Goal: Entertainment & Leisure: Consume media (video, audio)

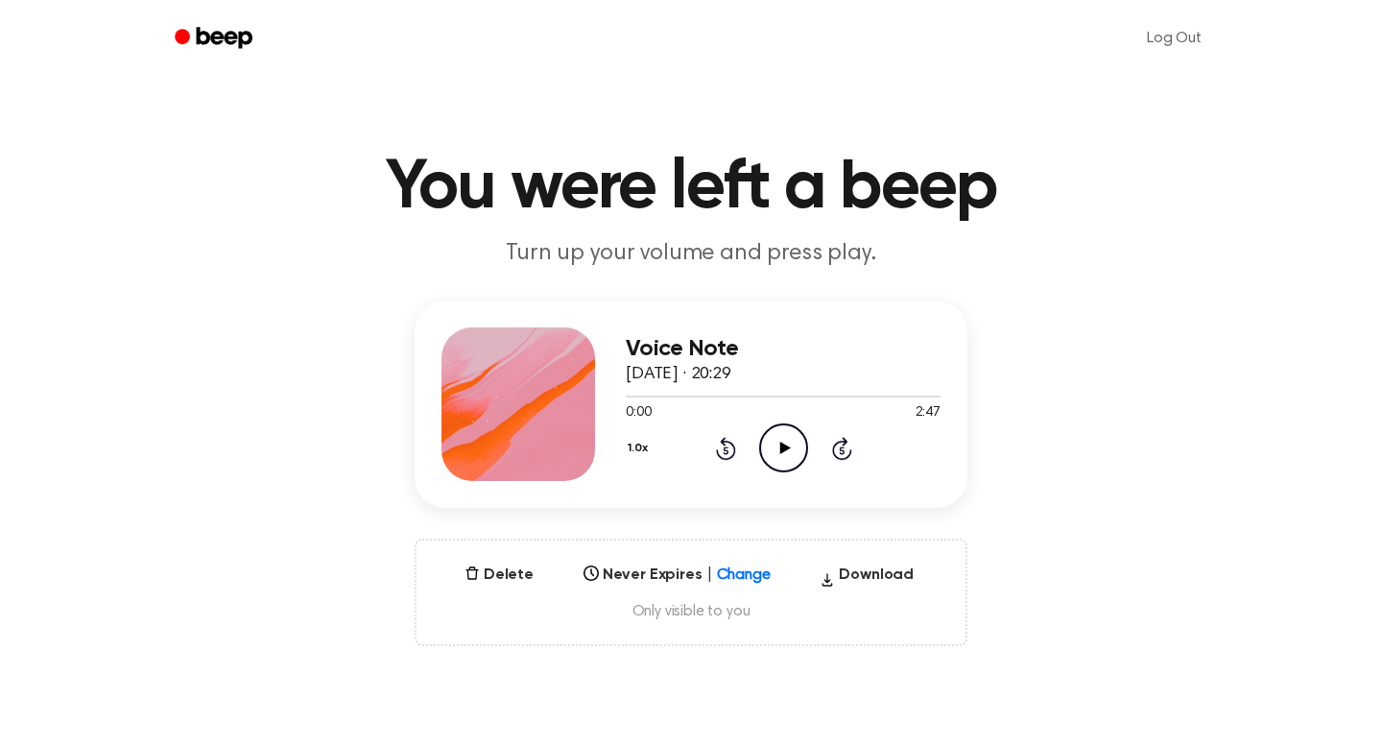
click at [788, 449] on icon "Play Audio" at bounding box center [783, 447] width 49 height 49
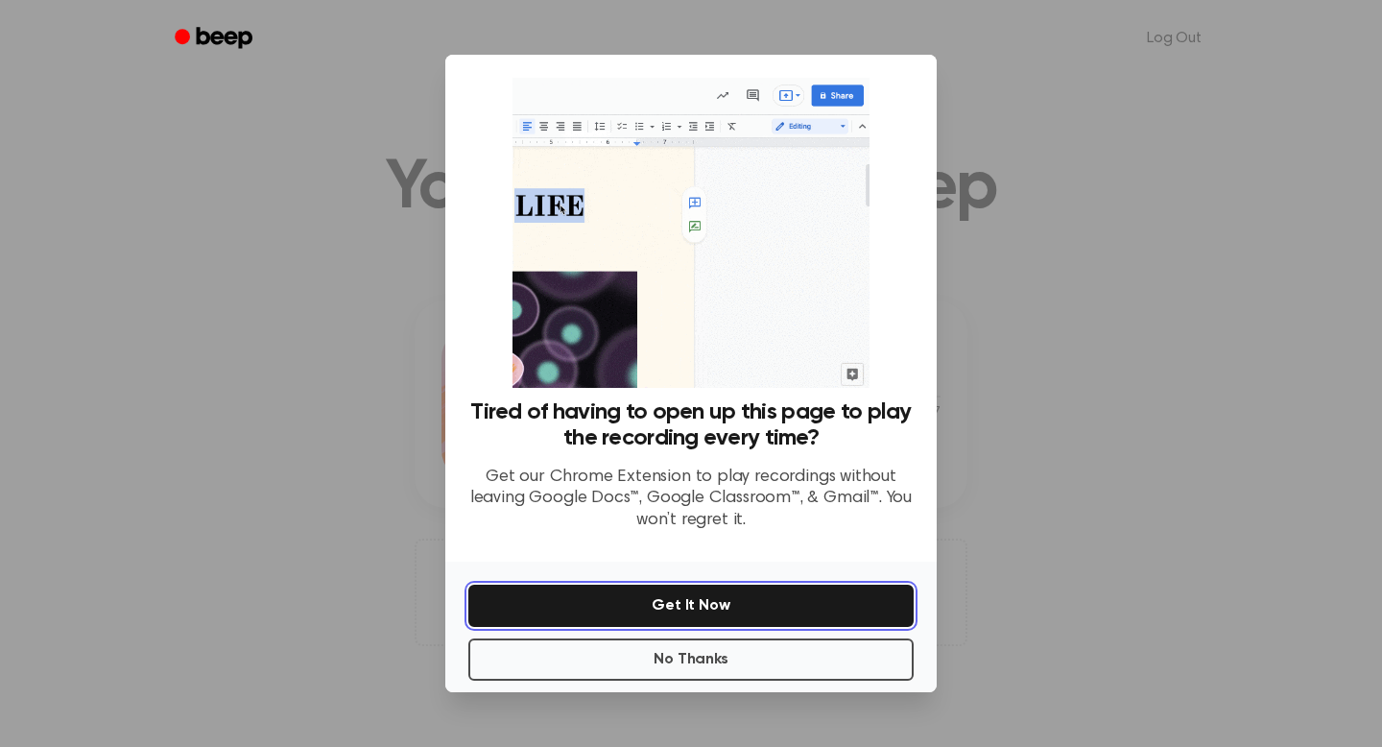
click at [703, 607] on button "Get It Now" at bounding box center [690, 606] width 445 height 42
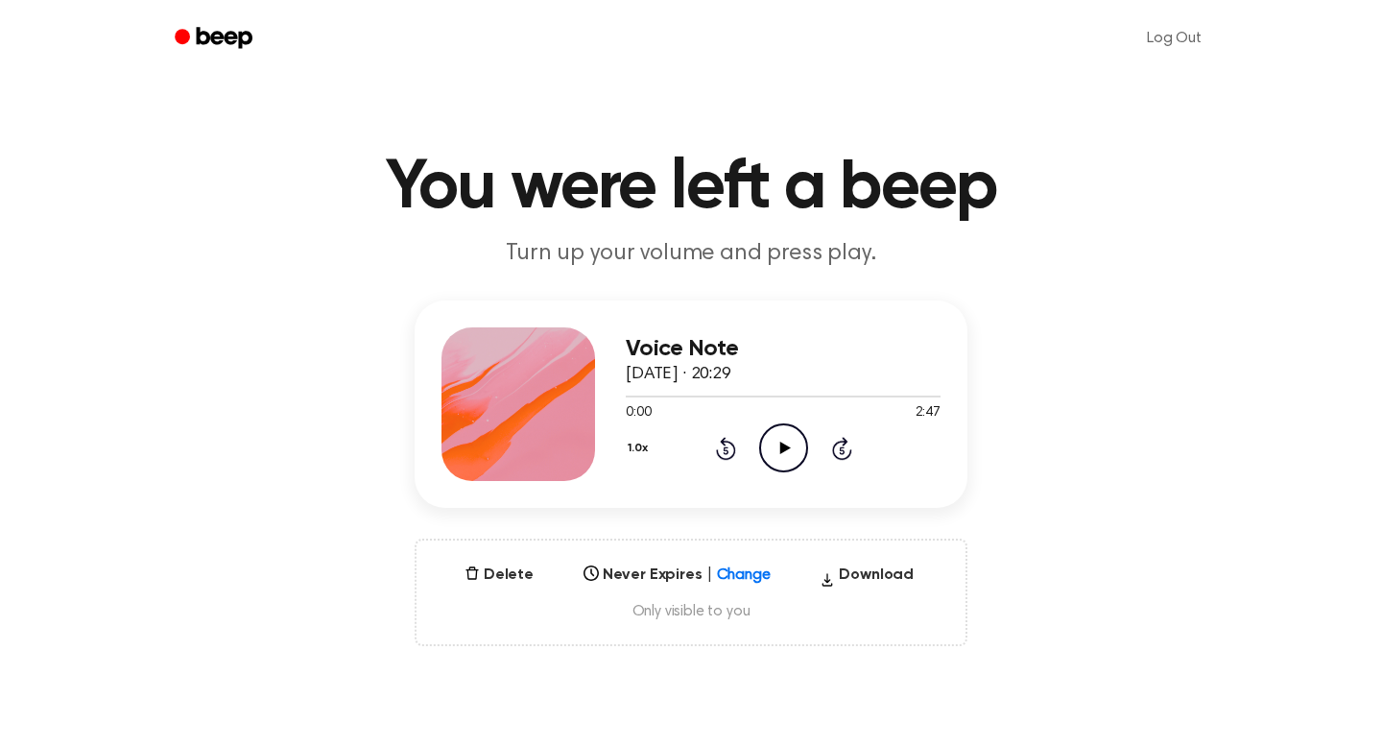
click at [781, 449] on icon at bounding box center [784, 448] width 11 height 12
click at [788, 444] on icon "Play Audio" at bounding box center [783, 447] width 49 height 49
click at [788, 444] on icon "Pause Audio" at bounding box center [783, 447] width 49 height 49
click at [724, 447] on icon at bounding box center [725, 450] width 5 height 8
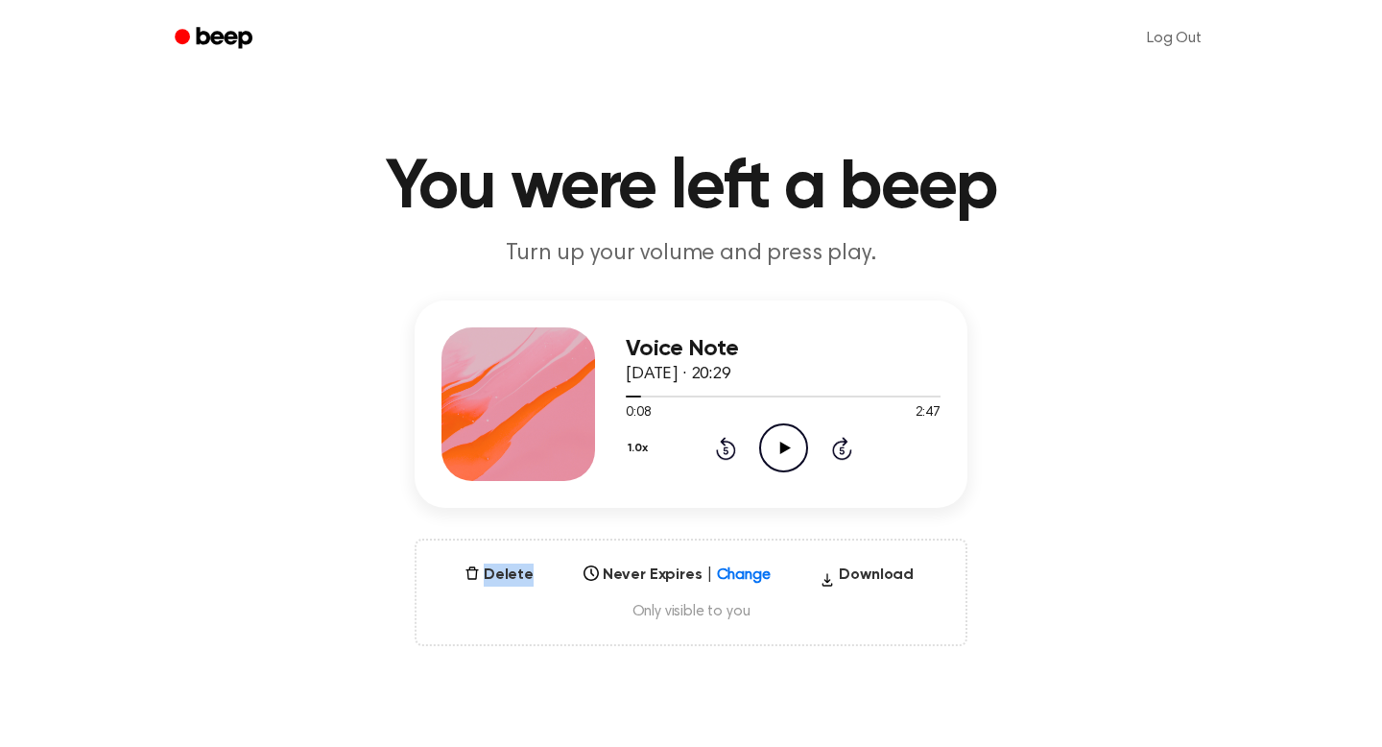
click at [724, 447] on icon at bounding box center [725, 450] width 5 height 8
click at [779, 455] on icon "Play Audio" at bounding box center [783, 447] width 49 height 49
click at [630, 396] on div at bounding box center [680, 396] width 108 height 2
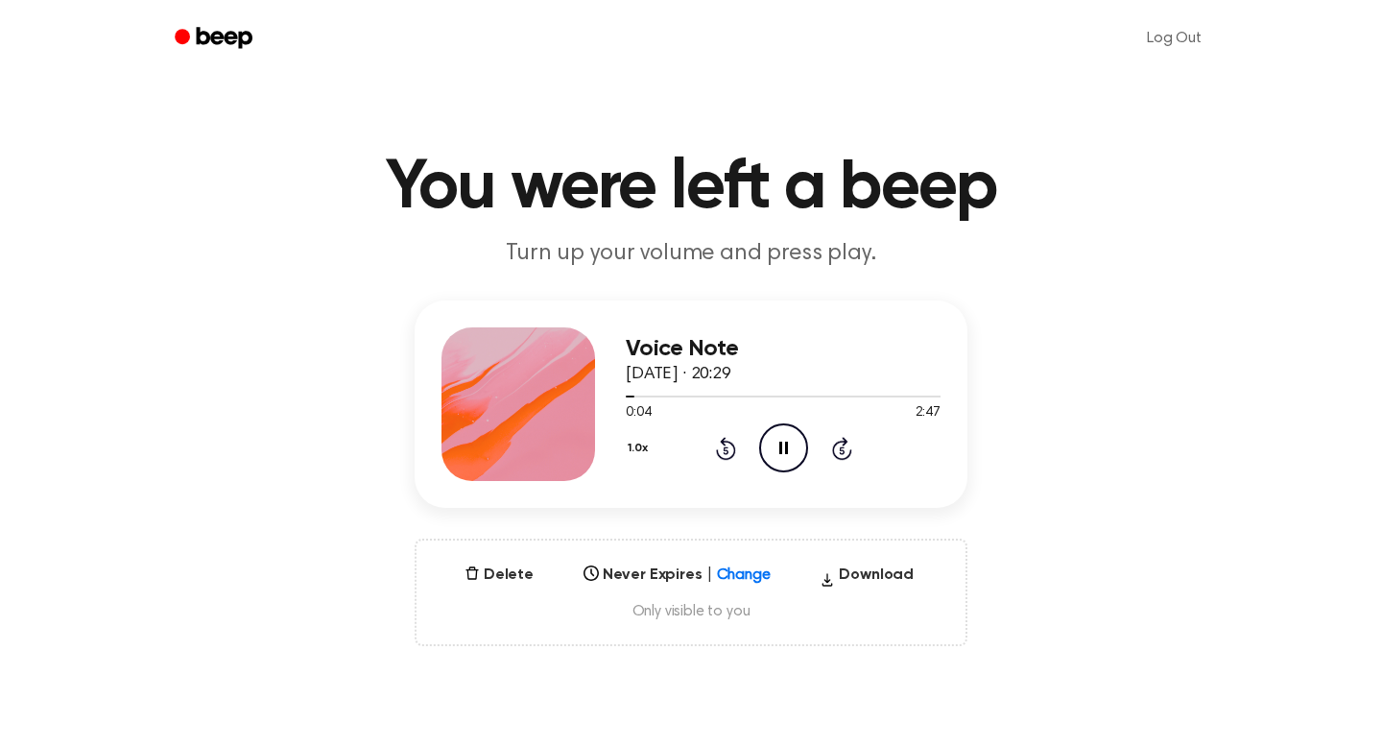
click at [783, 451] on icon "Pause Audio" at bounding box center [783, 447] width 49 height 49
click at [618, 398] on div "Voice Note [DATE] · 20:29 0:04 2:47 Your browser does not support the [object O…" at bounding box center [691, 403] width 553 height 207
click at [627, 397] on span at bounding box center [626, 396] width 15 height 15
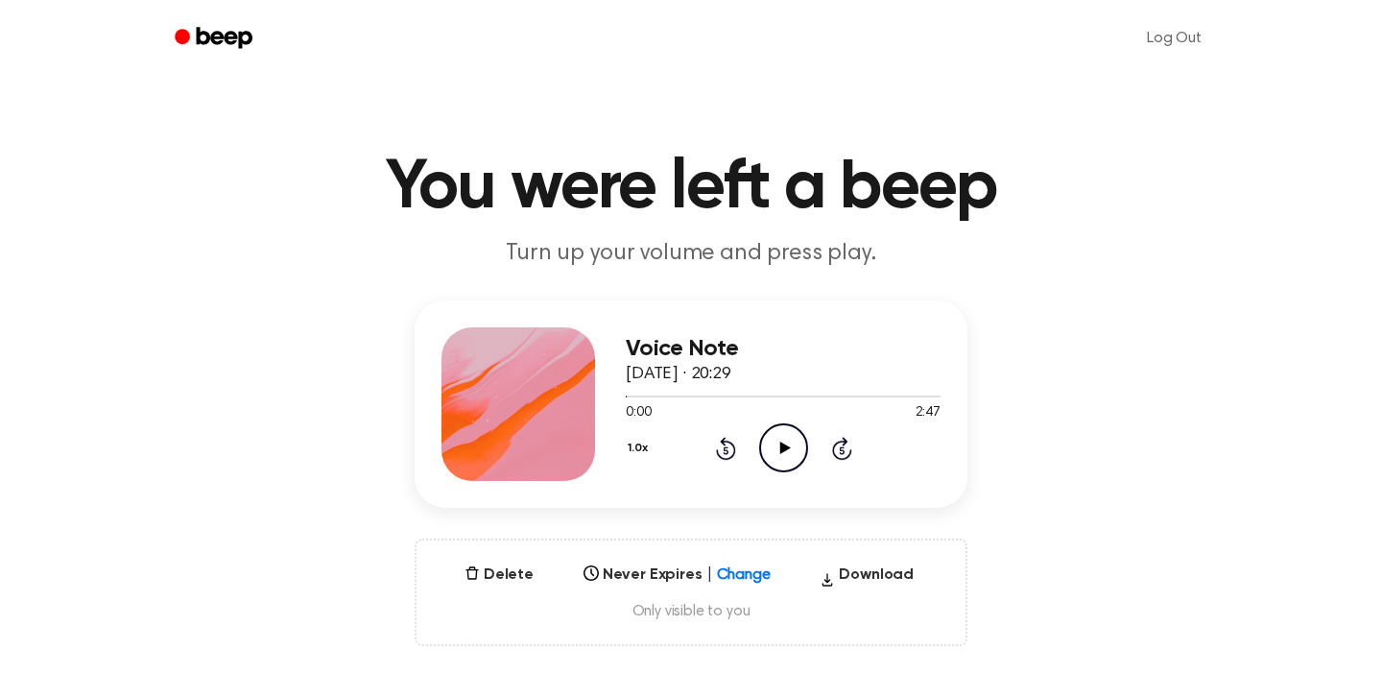
click at [783, 453] on icon "Play Audio" at bounding box center [783, 447] width 49 height 49
click at [785, 454] on icon "Pause Audio" at bounding box center [783, 447] width 49 height 49
